Goal: Task Accomplishment & Management: Use online tool/utility

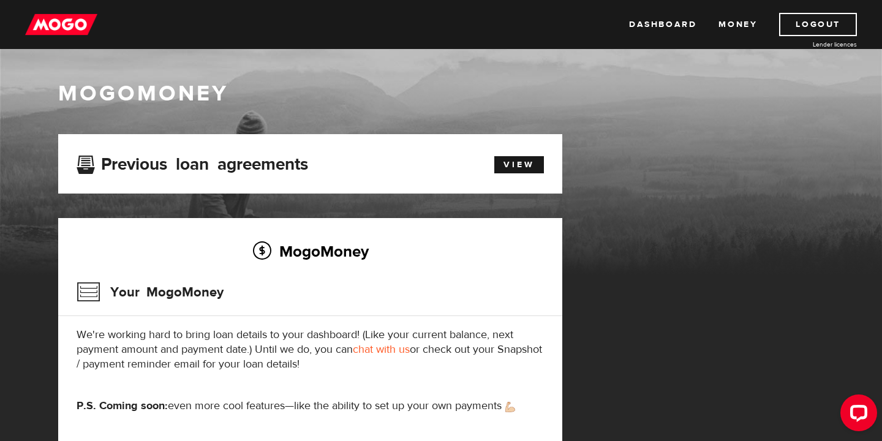
click at [77, 19] on img at bounding box center [61, 24] width 72 height 23
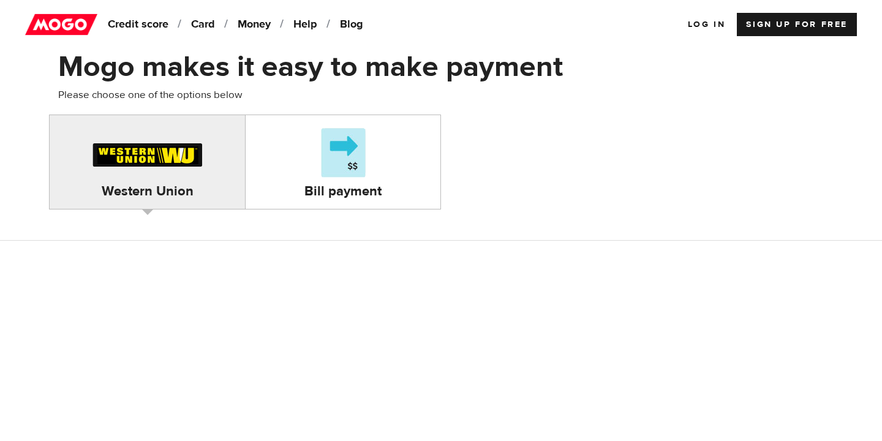
scroll to position [1, 0]
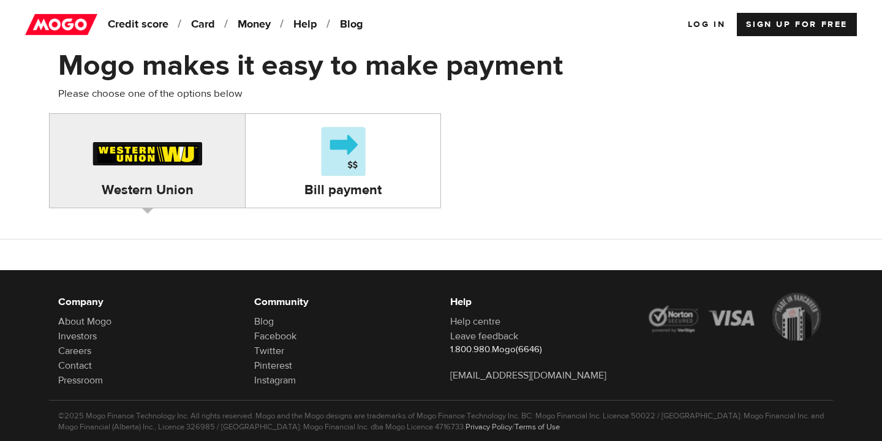
click at [317, 180] on div at bounding box center [343, 152] width 54 height 58
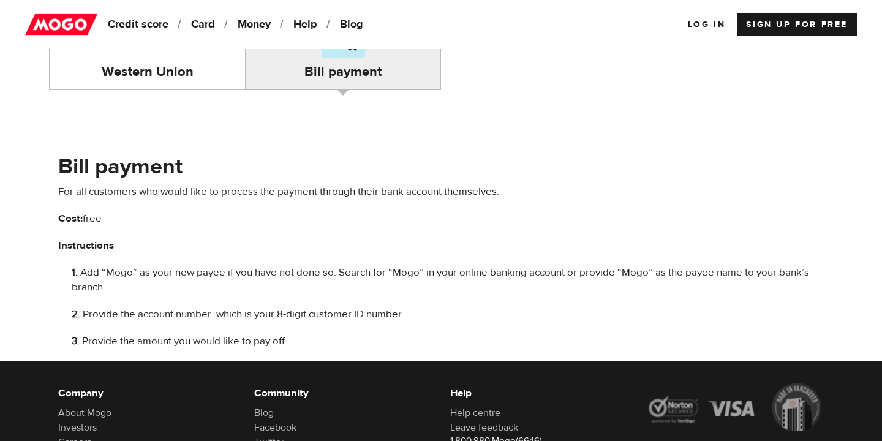
scroll to position [205, 0]
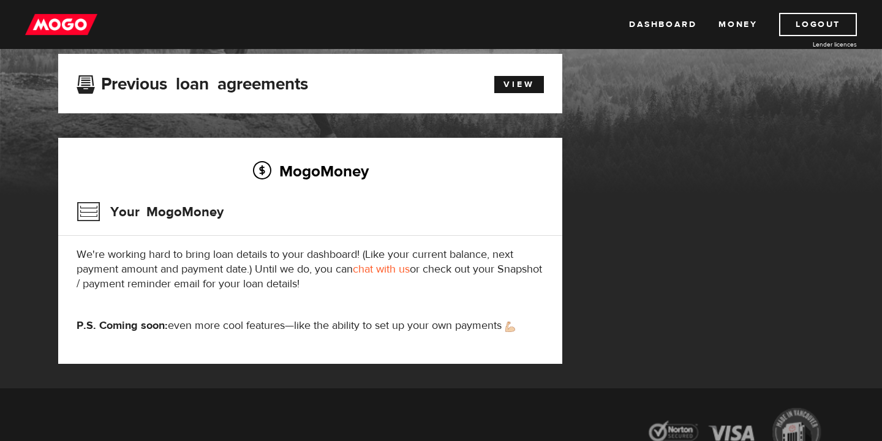
scroll to position [77, 0]
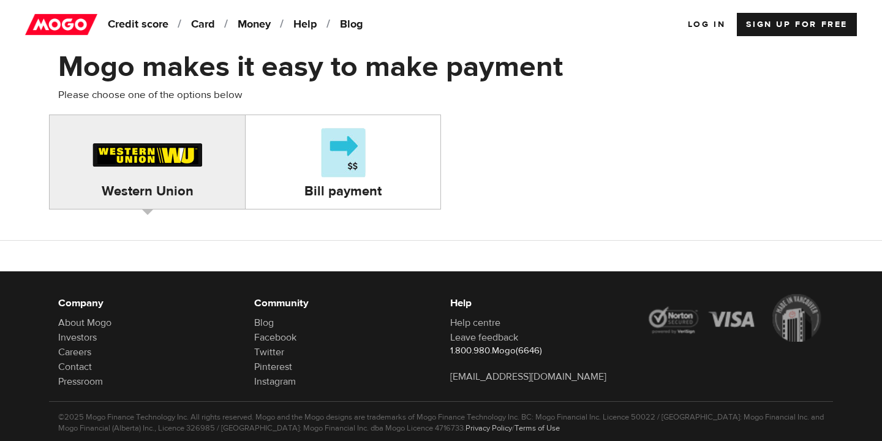
click at [282, 147] on div "Bill payment" at bounding box center [343, 161] width 195 height 75
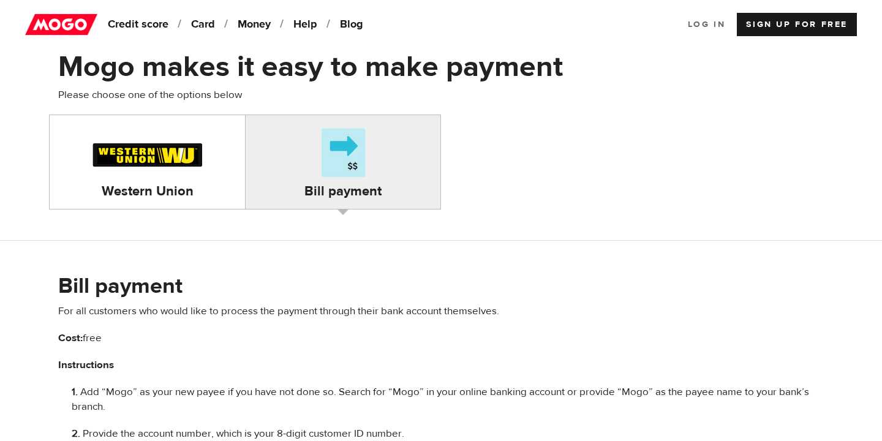
click at [696, 18] on link "Log In" at bounding box center [707, 24] width 38 height 23
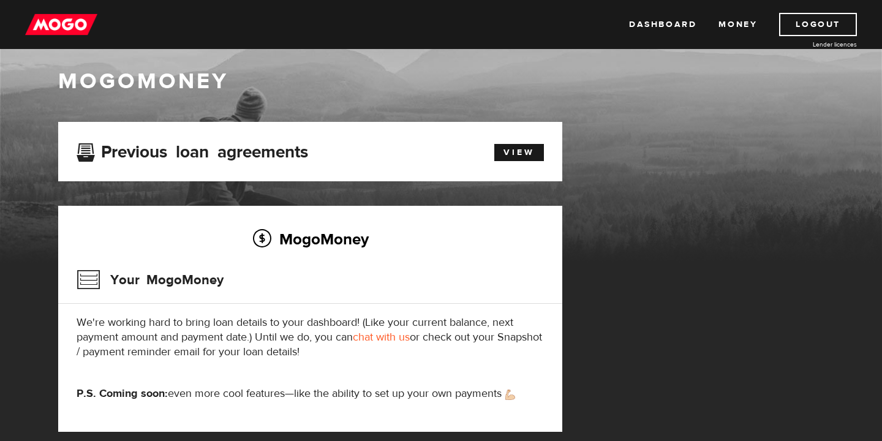
scroll to position [13, 0]
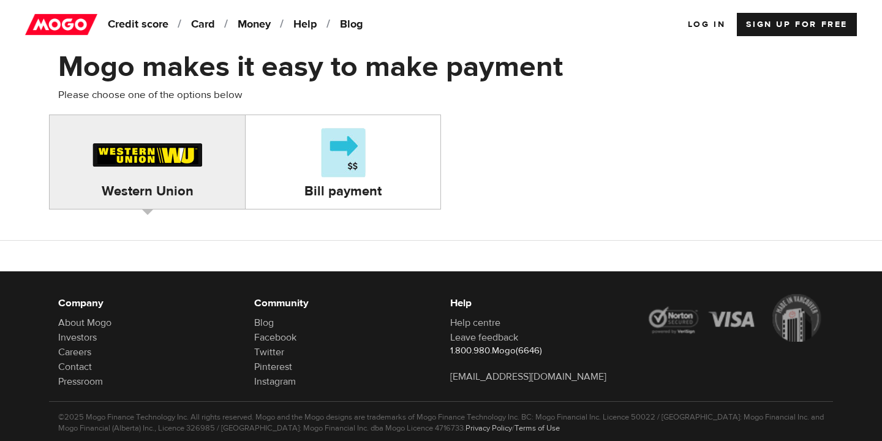
click at [401, 186] on h4 "Bill payment" at bounding box center [343, 191] width 195 height 17
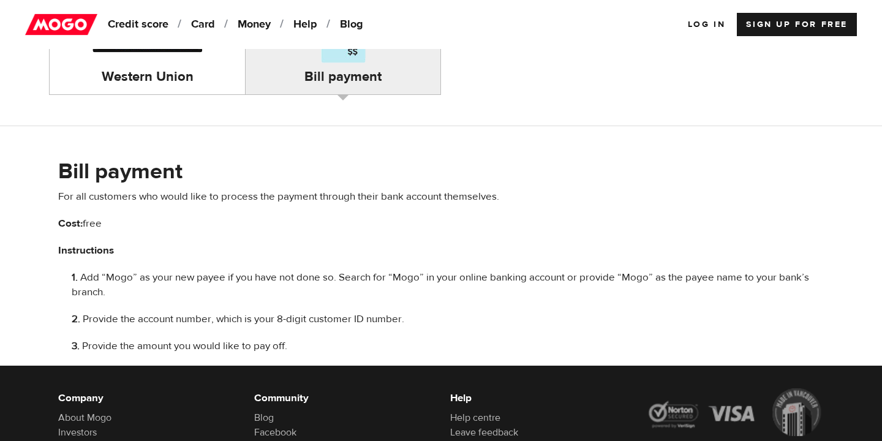
scroll to position [49, 0]
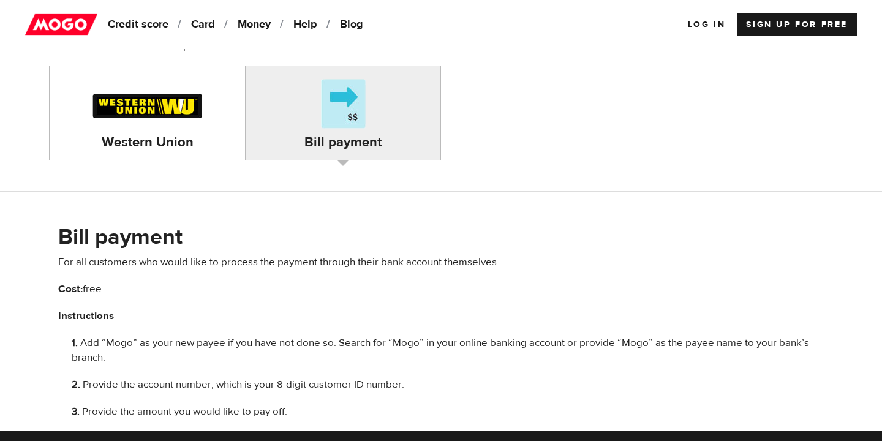
click at [206, 130] on div at bounding box center [148, 104] width 120 height 58
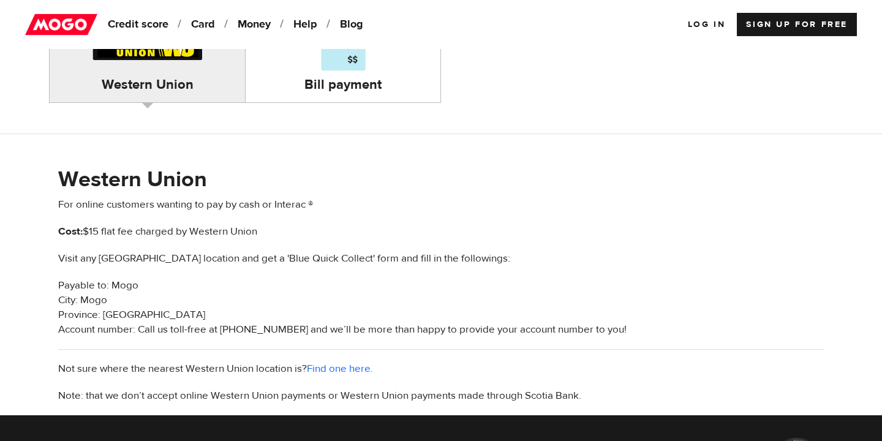
scroll to position [113, 0]
